Goal: Task Accomplishment & Management: Manage account settings

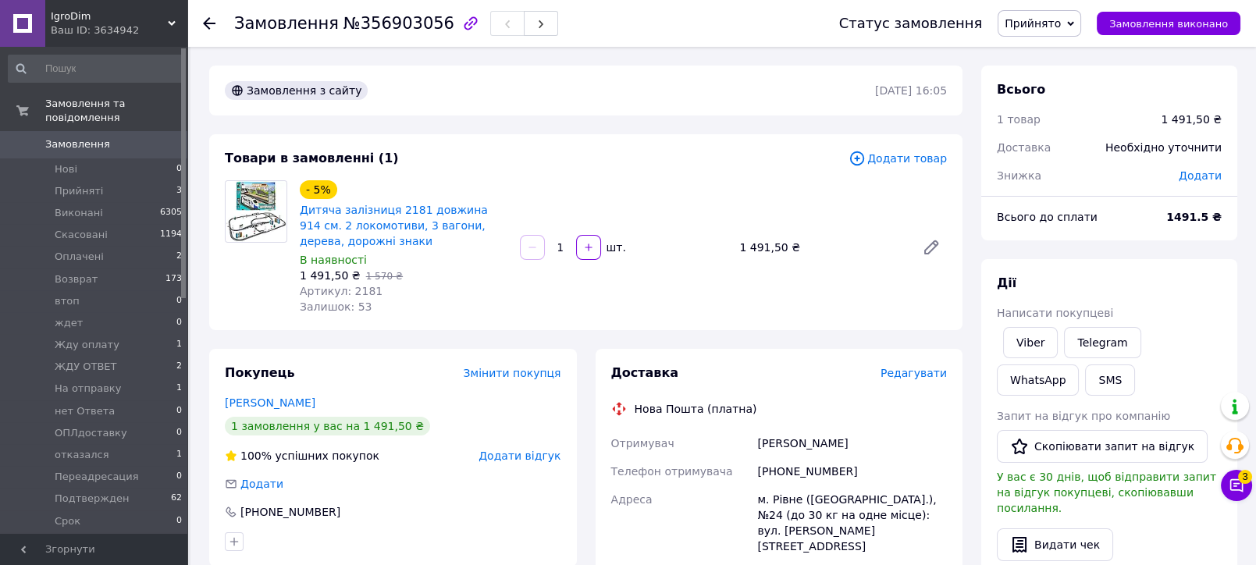
click at [909, 371] on span "Редагувати" at bounding box center [913, 373] width 66 height 12
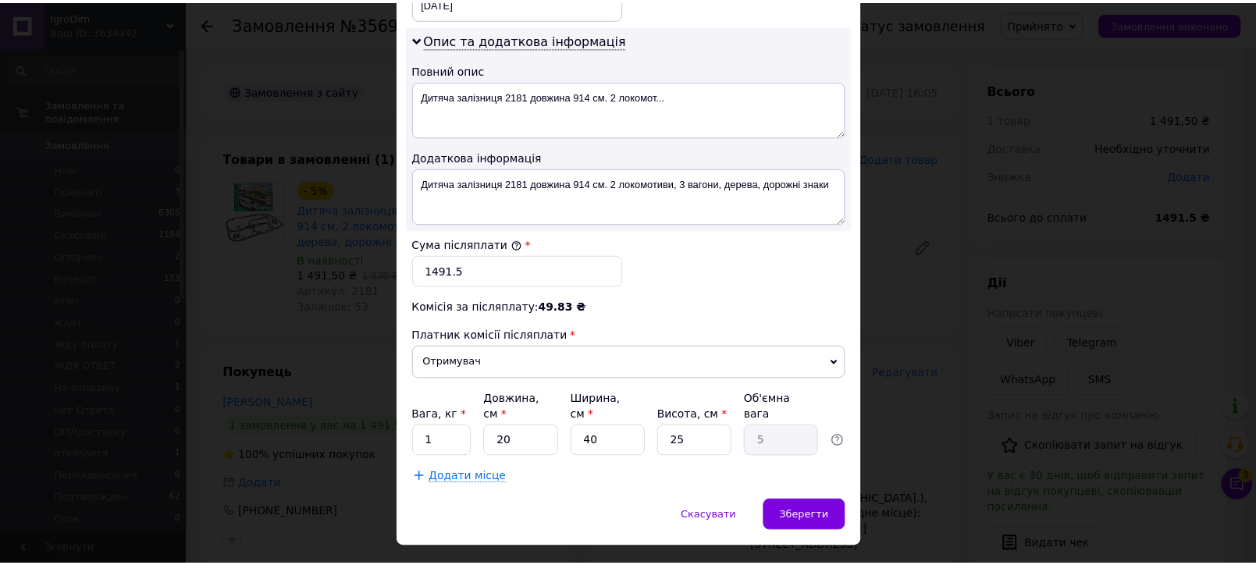
scroll to position [798, 0]
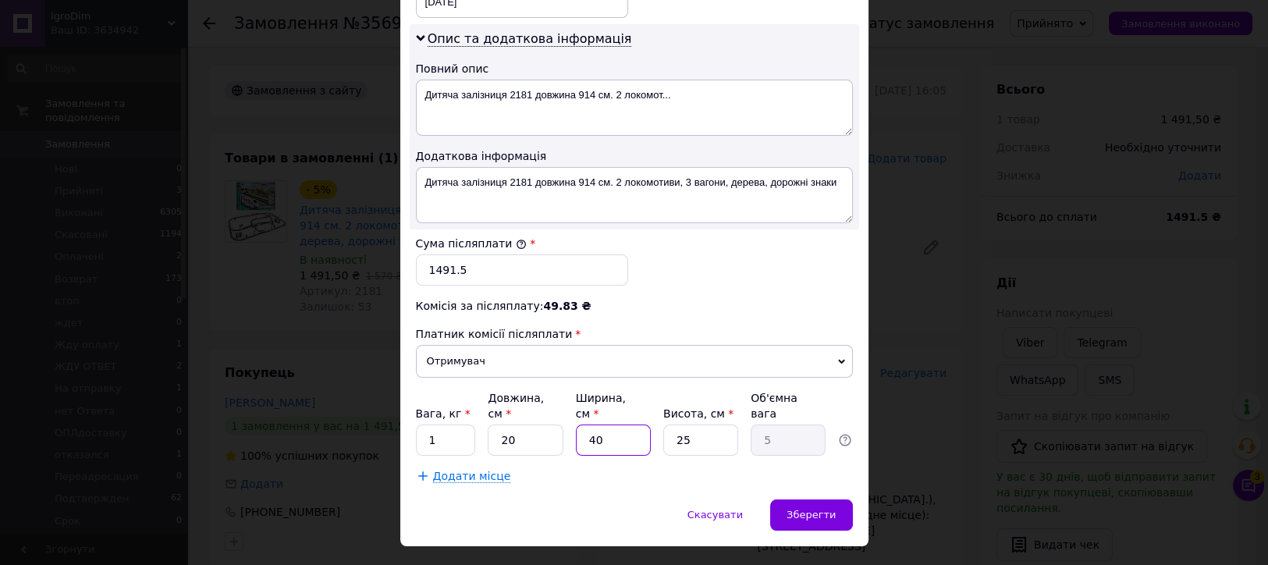
click at [599, 425] on input "40" at bounding box center [613, 440] width 75 height 31
type input "2"
type input "0.25"
type input "20"
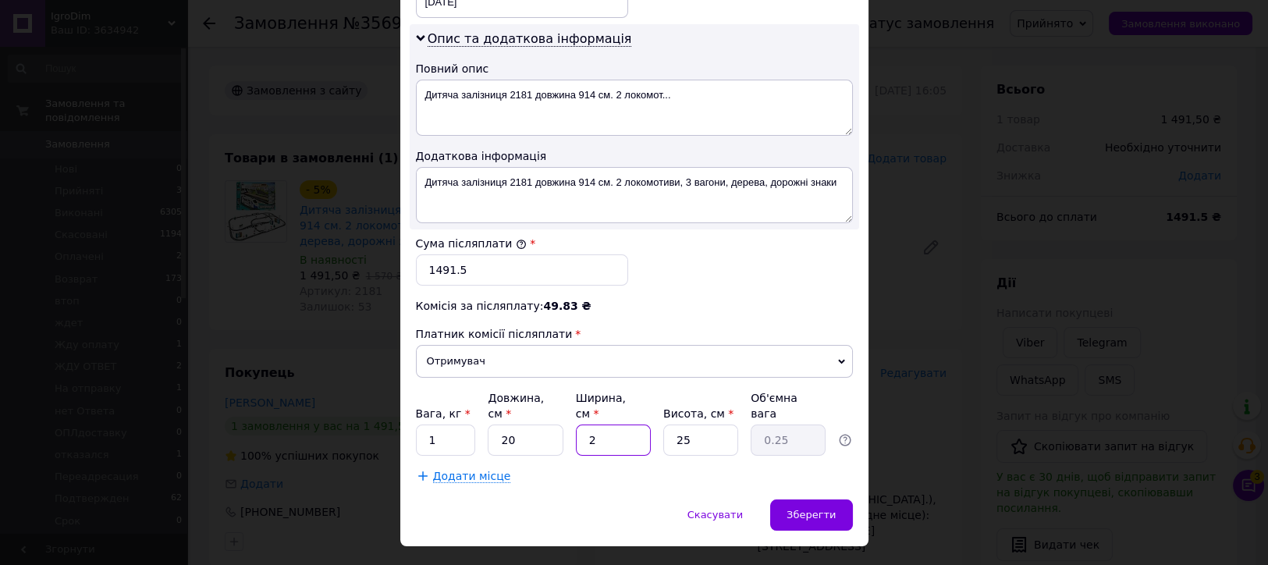
type input "2.5"
type input "20"
click at [824, 499] on div "Зберегти" at bounding box center [811, 514] width 82 height 31
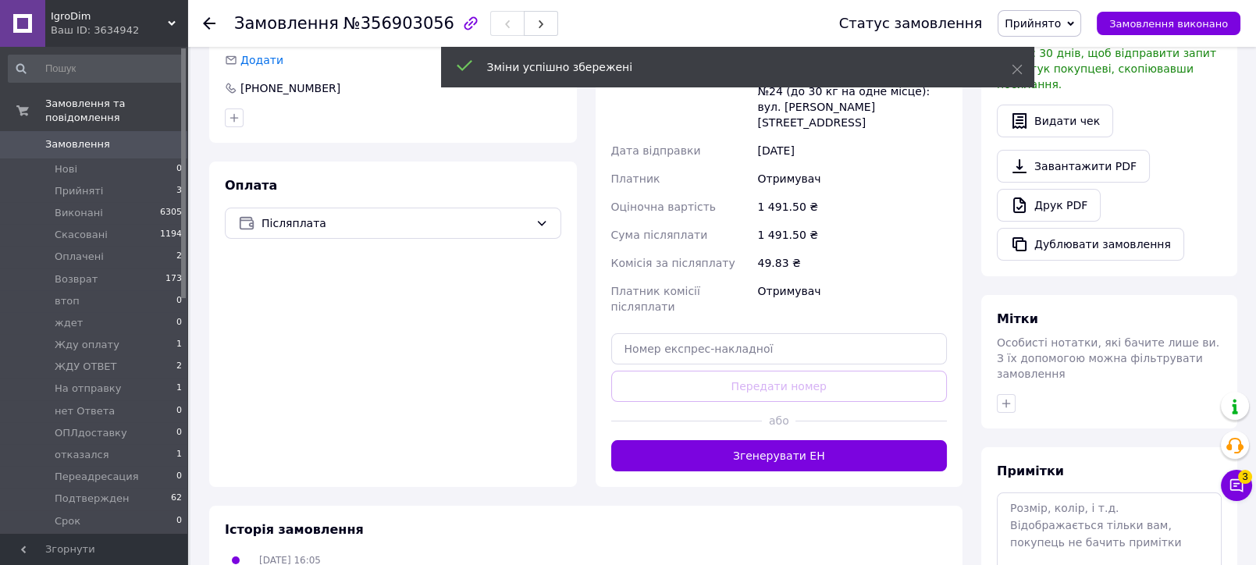
scroll to position [433, 0]
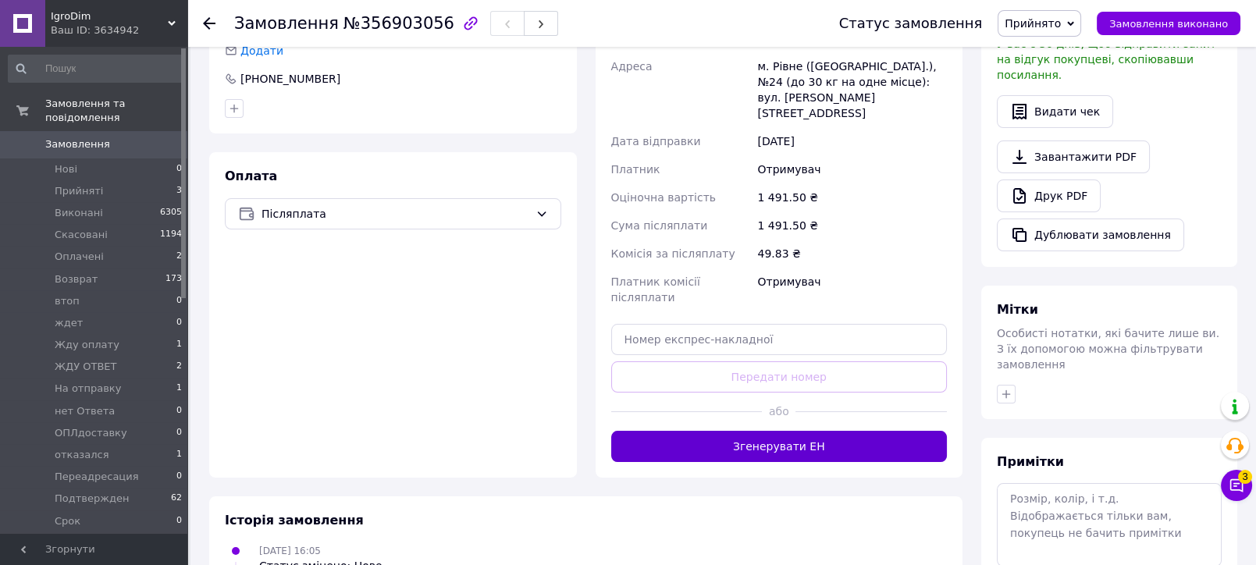
click at [811, 431] on button "Згенерувати ЕН" at bounding box center [779, 446] width 336 height 31
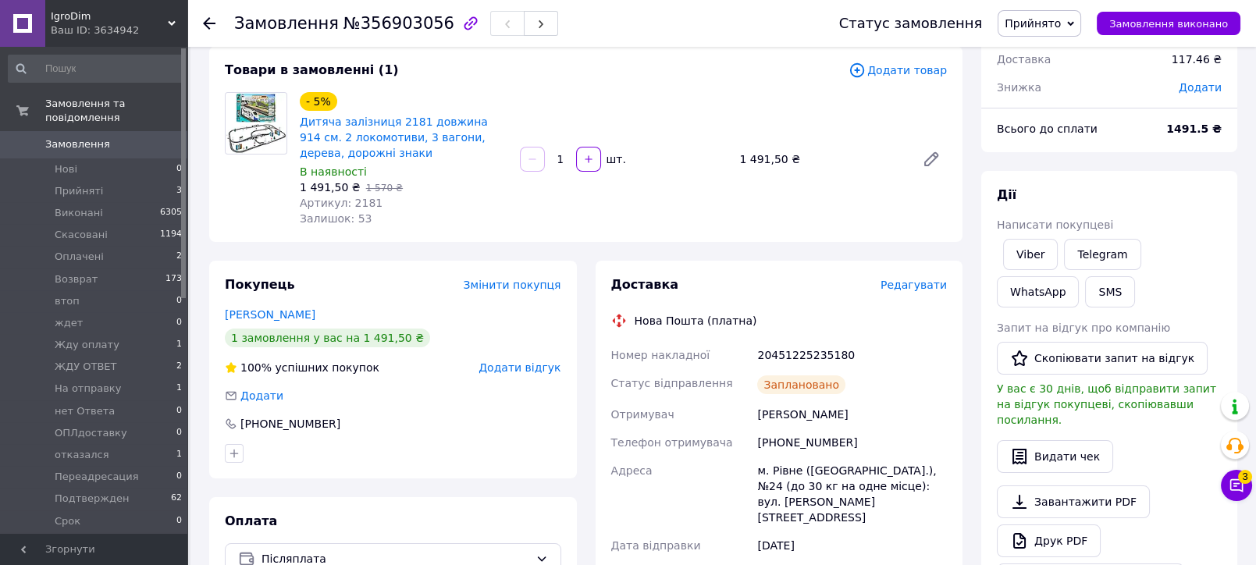
scroll to position [87, 0]
click at [793, 448] on div "[PHONE_NUMBER]" at bounding box center [852, 444] width 196 height 28
click at [812, 353] on div "20451225235180" at bounding box center [852, 357] width 196 height 28
copy div "20451225235180"
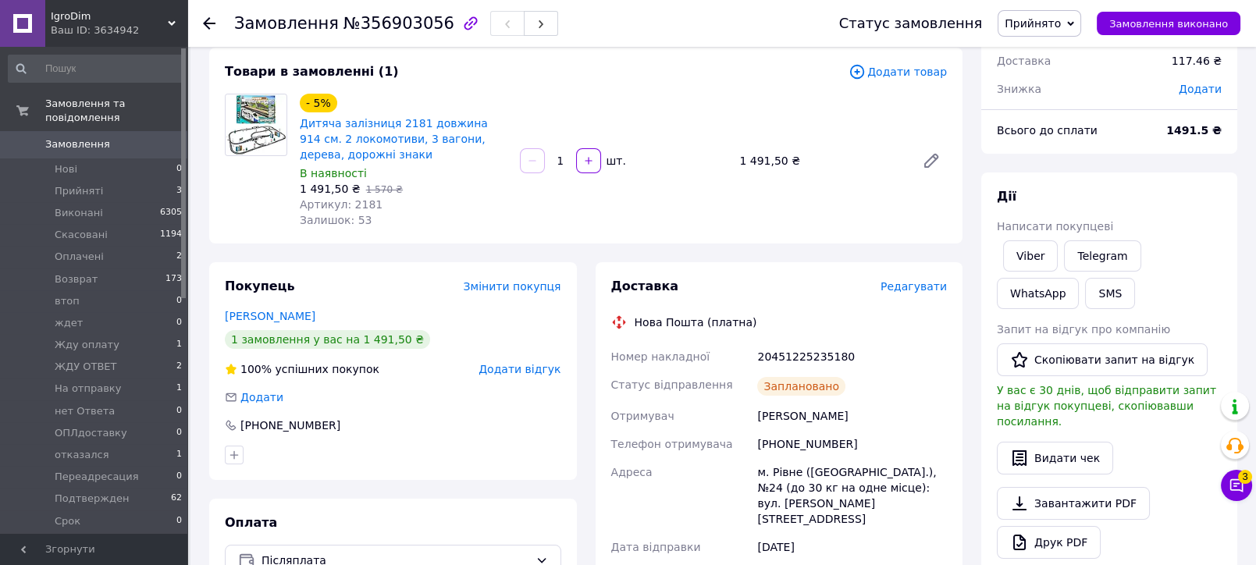
click at [819, 443] on div "[PHONE_NUMBER]" at bounding box center [852, 444] width 196 height 28
copy div "[PHONE_NUMBER]"
click at [798, 350] on div "20451225235180" at bounding box center [852, 357] width 196 height 28
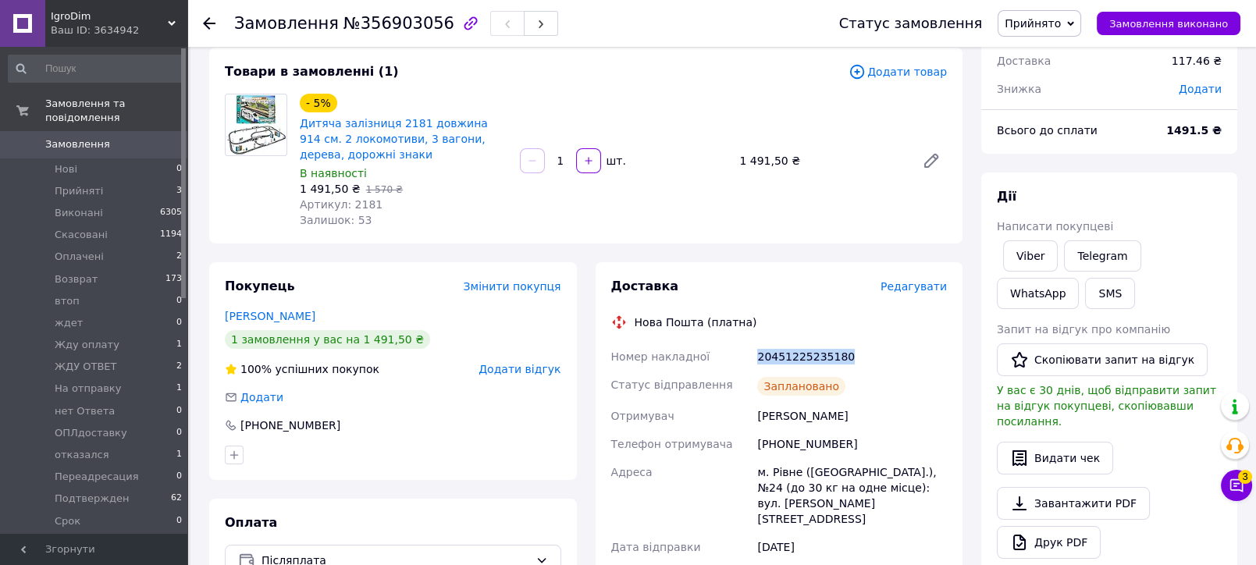
click at [798, 350] on div "20451225235180" at bounding box center [852, 357] width 196 height 28
copy div "20451225235180"
click at [778, 439] on div "[PHONE_NUMBER]" at bounding box center [852, 444] width 196 height 28
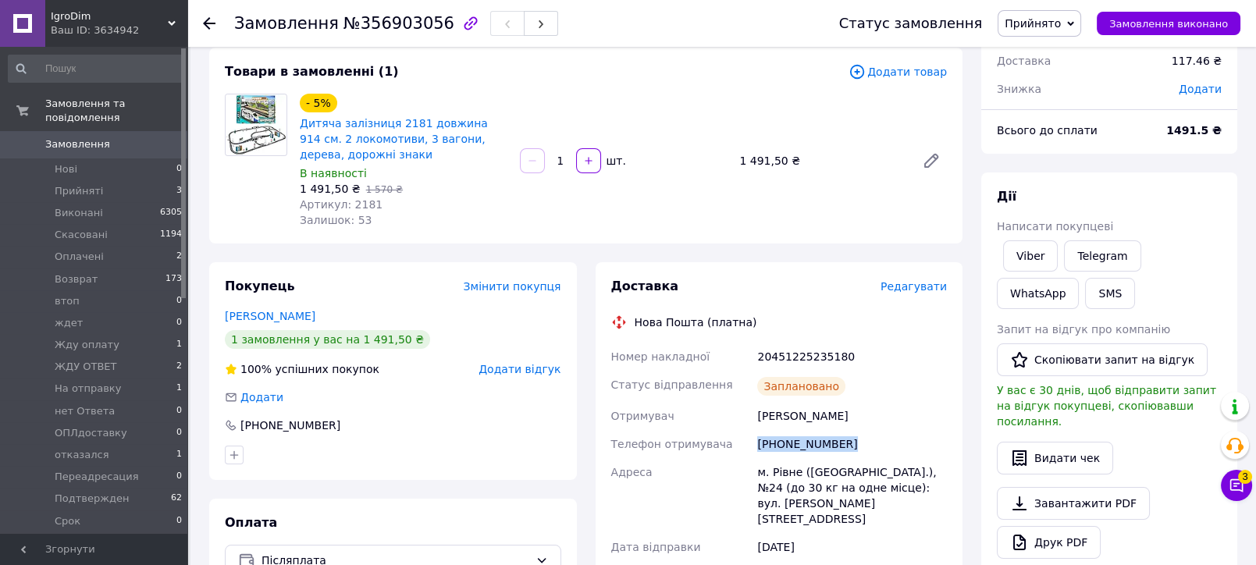
copy div "[PHONE_NUMBER]"
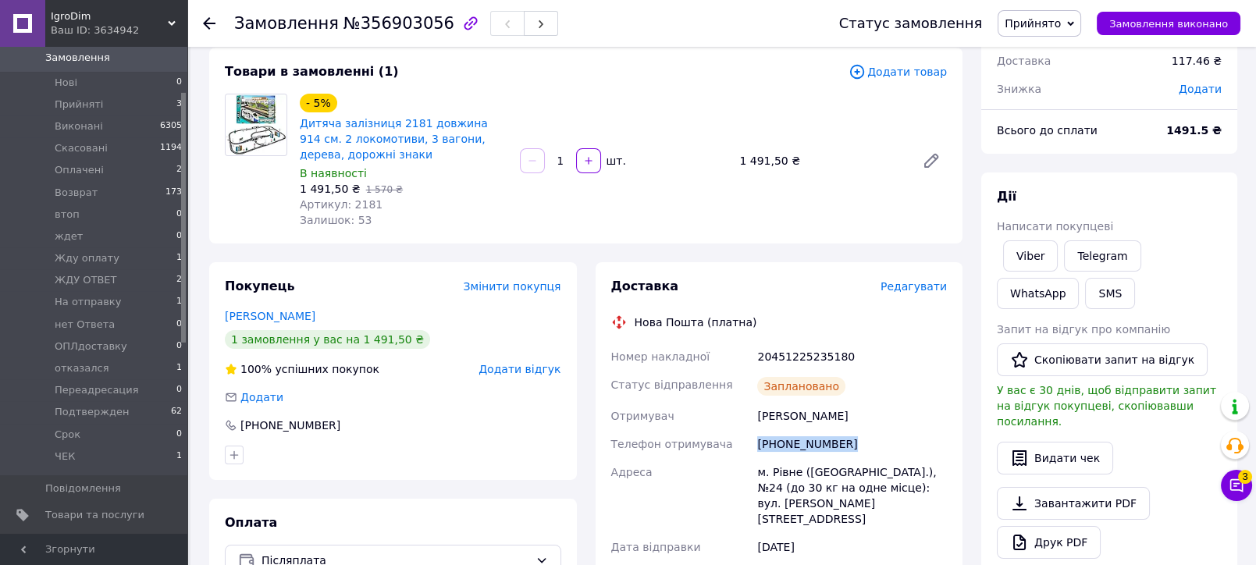
click at [119, 528] on link "[DEMOGRAPHIC_DATA] 37 0" at bounding box center [95, 541] width 191 height 27
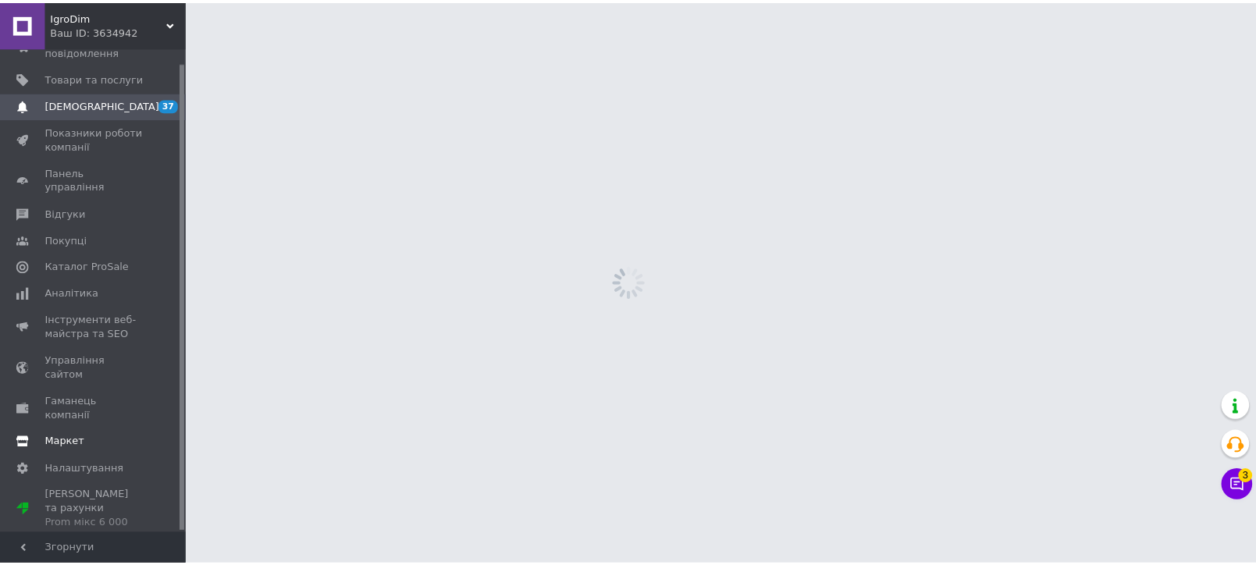
scroll to position [14, 0]
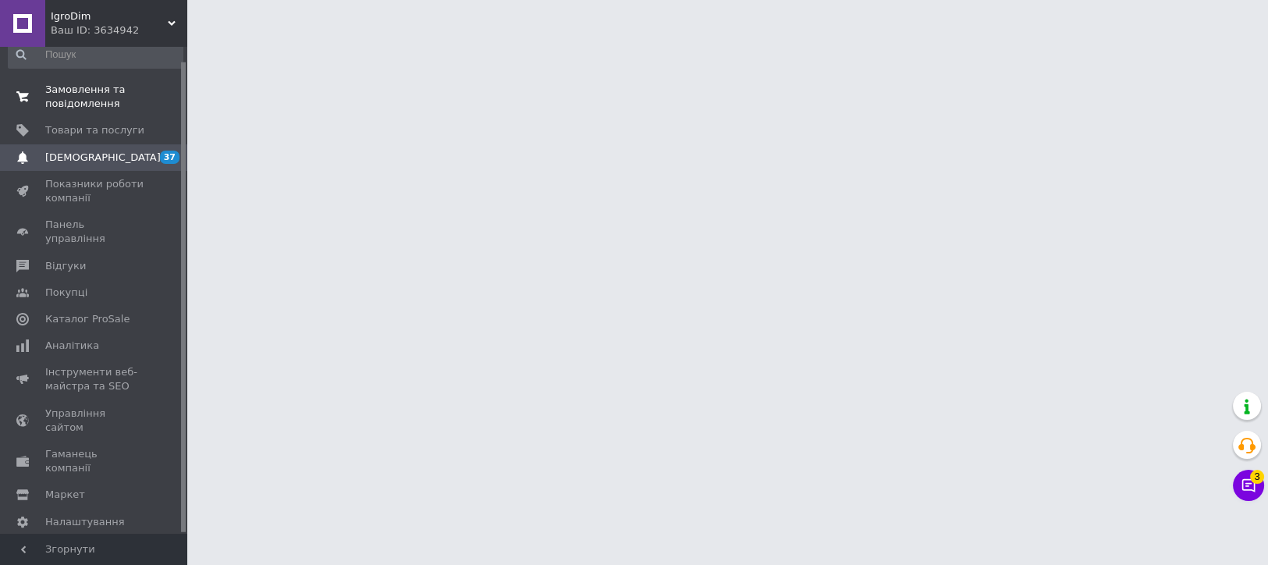
click at [104, 97] on span "Замовлення та повідомлення" at bounding box center [94, 97] width 99 height 28
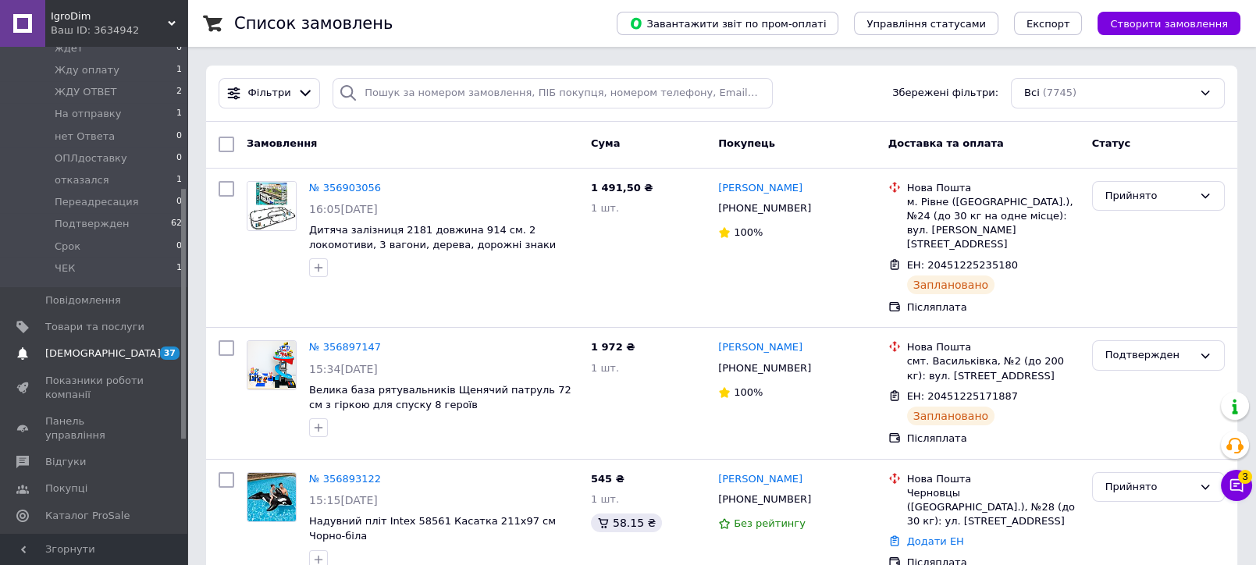
click at [90, 347] on span "[DEMOGRAPHIC_DATA]" at bounding box center [103, 354] width 116 height 14
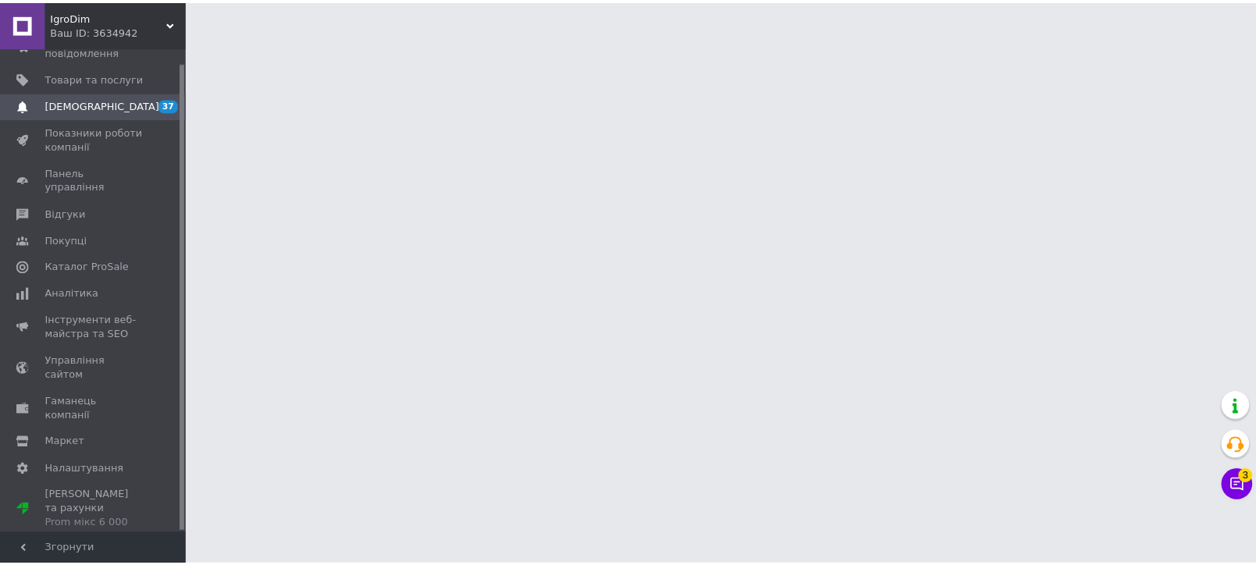
scroll to position [14, 0]
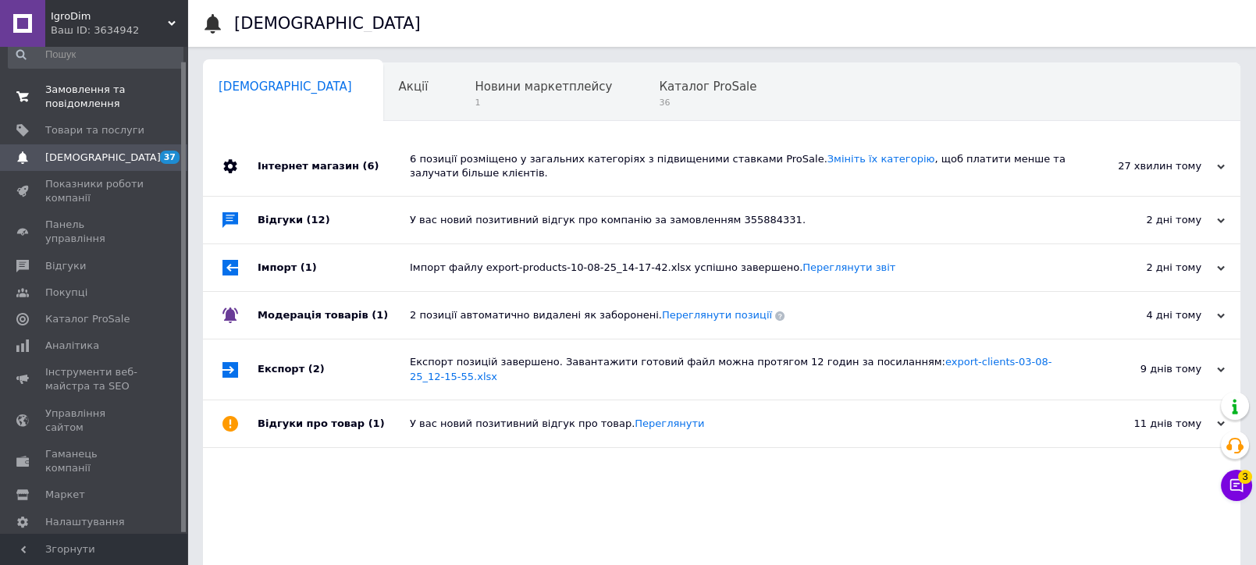
click at [93, 103] on span "Замовлення та повідомлення" at bounding box center [94, 97] width 99 height 28
